Goal: Task Accomplishment & Management: Manage account settings

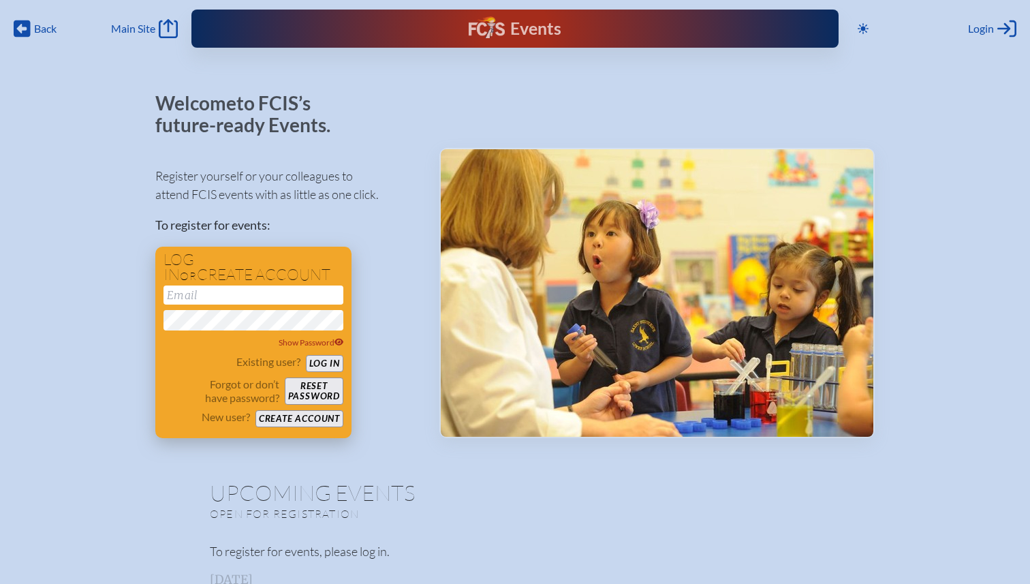
type input "[EMAIL_ADDRESS][DOMAIN_NAME]"
click at [319, 361] on button "Log in" at bounding box center [324, 363] width 37 height 17
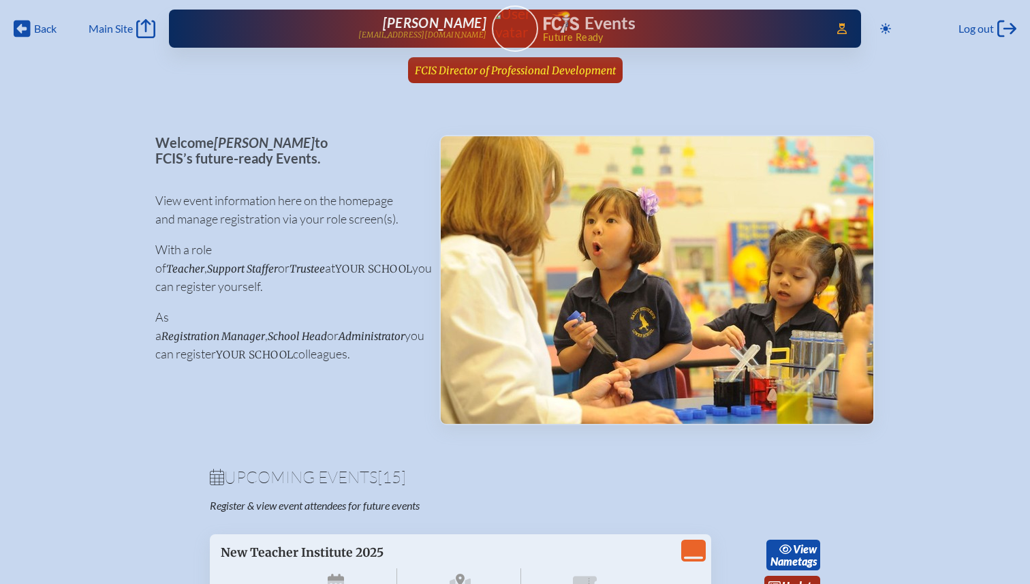
click at [455, 72] on span "FCIS Director of Professional Development" at bounding box center [515, 70] width 201 height 13
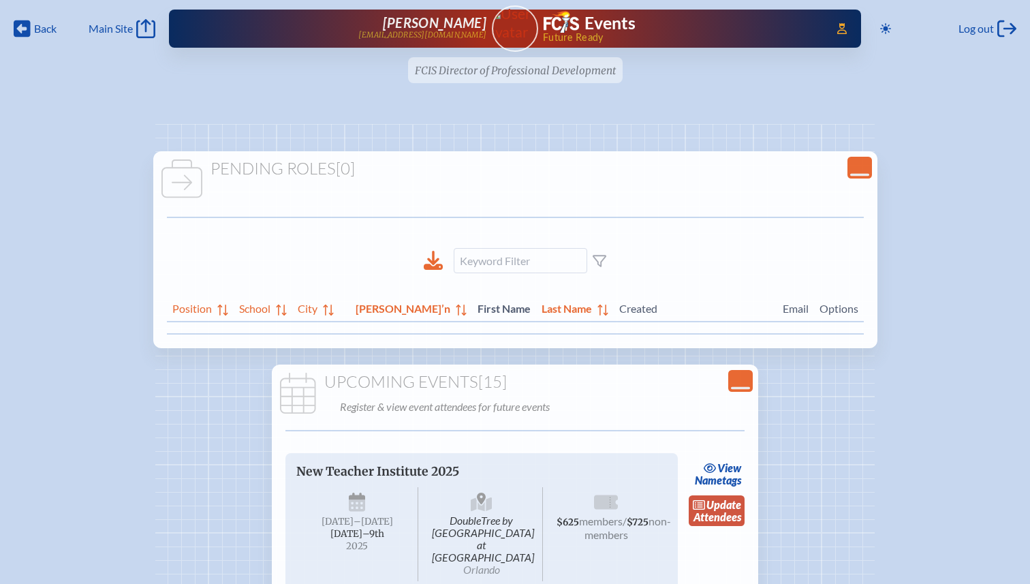
click at [716, 514] on link "update Attendees" at bounding box center [717, 510] width 56 height 31
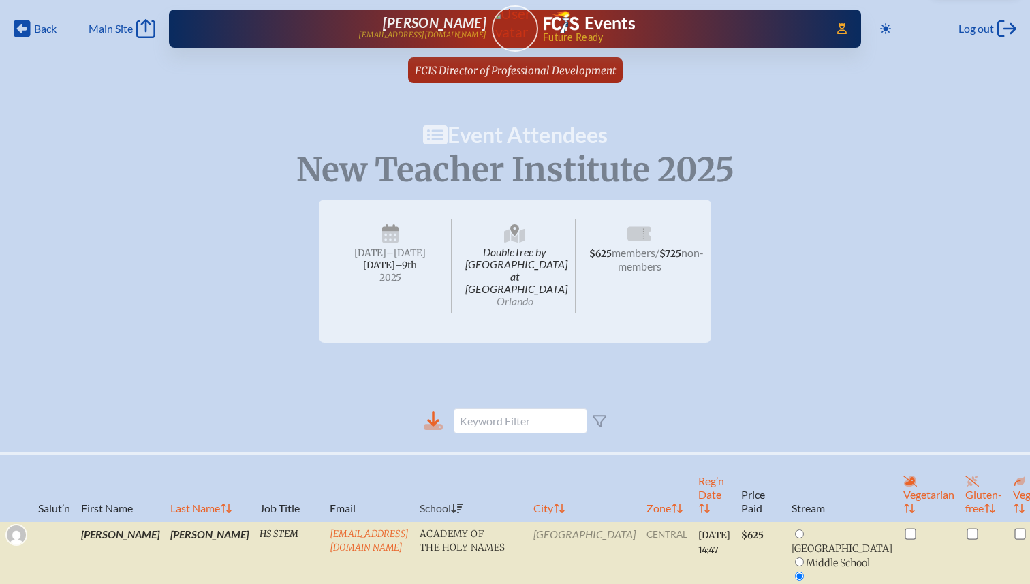
click at [435, 411] on icon at bounding box center [433, 419] width 12 height 16
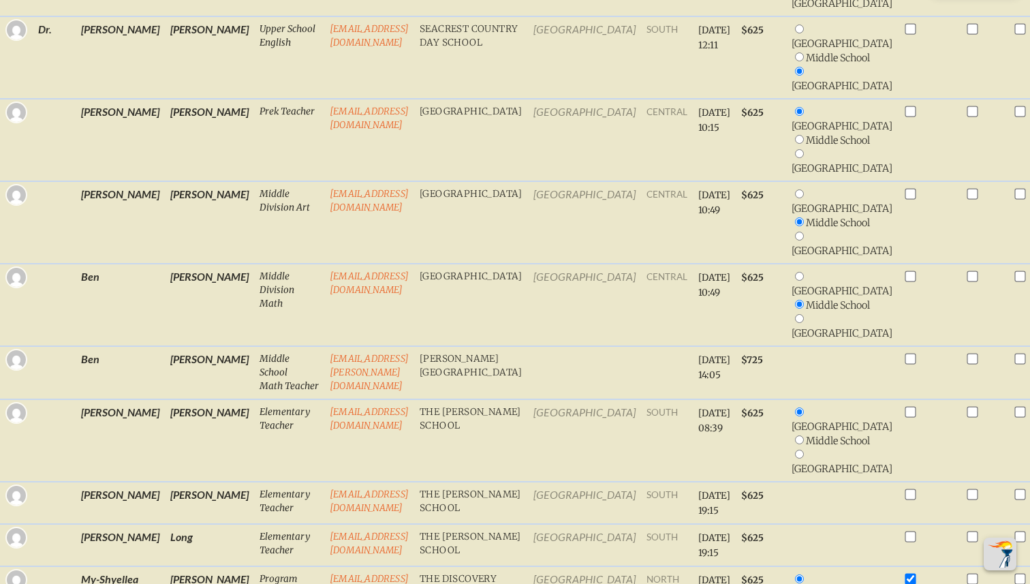
scroll to position [2329, 0]
